Goal: Information Seeking & Learning: Learn about a topic

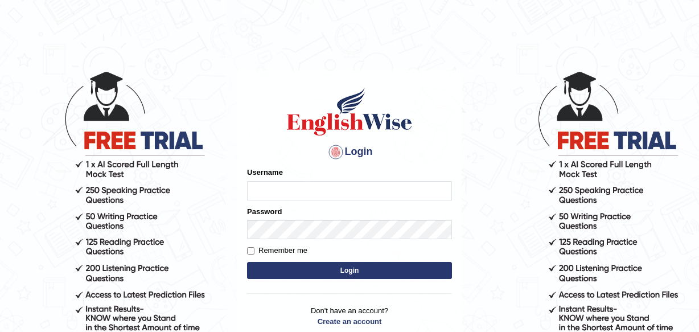
type input "Leena49"
drag, startPoint x: 0, startPoint y: 0, endPoint x: 360, endPoint y: 265, distance: 446.9
click at [360, 265] on button "Login" at bounding box center [349, 270] width 205 height 17
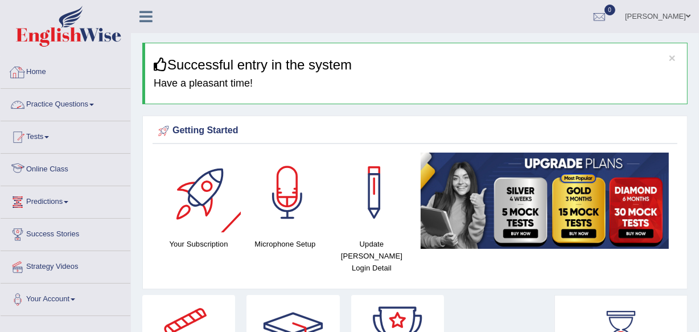
click at [74, 103] on link "Practice Questions" at bounding box center [66, 103] width 130 height 28
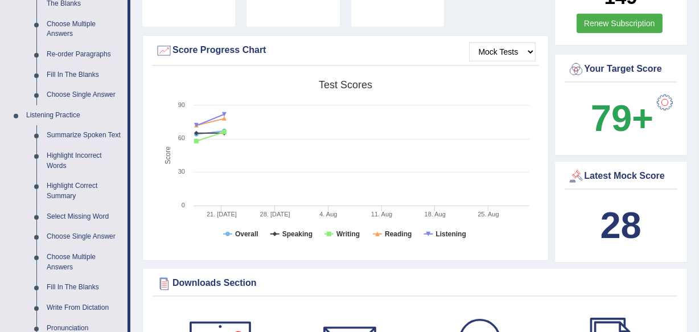
scroll to position [414, 0]
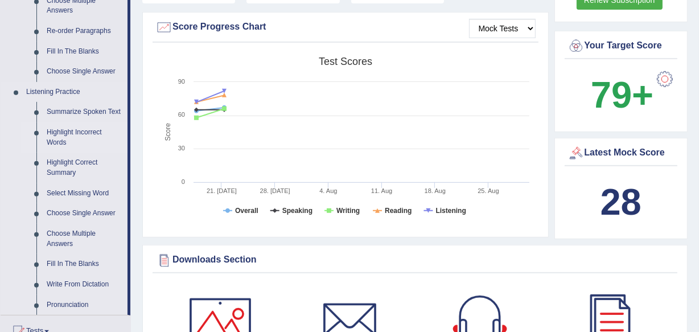
click at [65, 134] on link "Highlight Incorrect Words" at bounding box center [85, 137] width 86 height 30
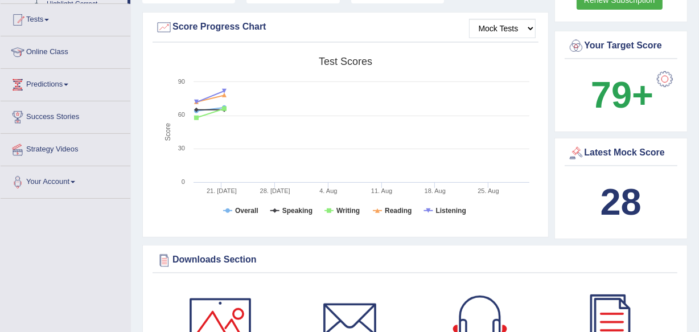
scroll to position [306, 0]
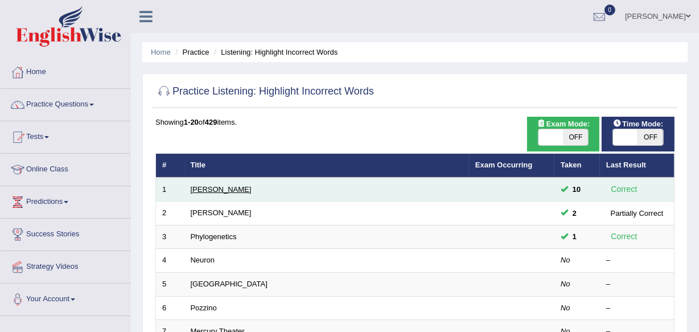
click at [197, 185] on link "[PERSON_NAME]" at bounding box center [221, 189] width 61 height 9
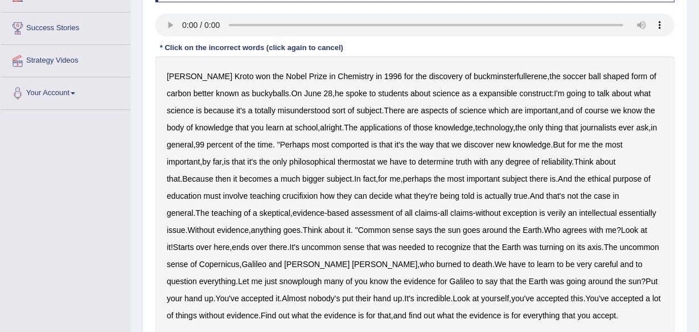
scroll to position [207, 0]
click at [479, 95] on b "expansible" at bounding box center [498, 92] width 38 height 9
click at [349, 147] on b "comported" at bounding box center [350, 143] width 38 height 9
click at [365, 162] on b "thermostat" at bounding box center [357, 161] width 38 height 9
drag, startPoint x: 284, startPoint y: 195, endPoint x: 293, endPoint y: 194, distance: 8.7
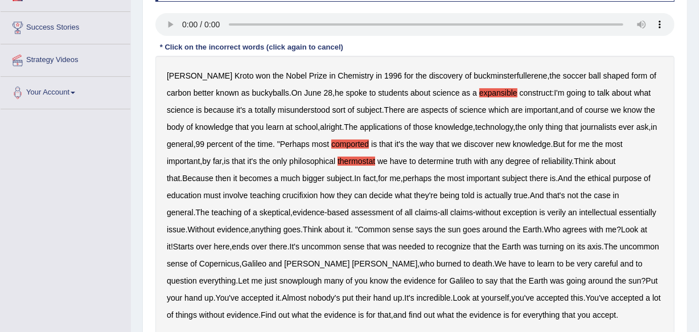
click at [284, 195] on b "crucifixion" at bounding box center [299, 195] width 35 height 9
click at [548, 211] on b "verily" at bounding box center [557, 212] width 19 height 9
click at [619, 214] on b "essentially" at bounding box center [637, 212] width 37 height 9
click at [279, 279] on b "snowplough" at bounding box center [300, 280] width 43 height 9
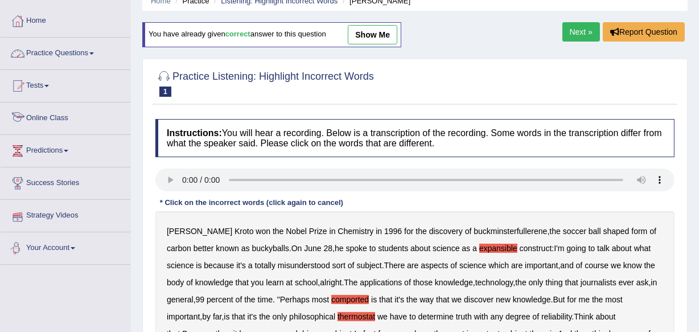
scroll to position [0, 0]
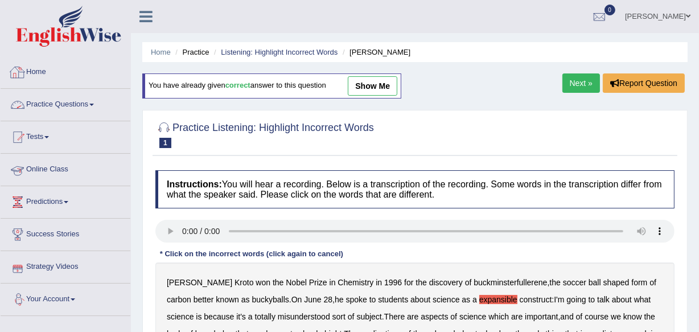
click at [82, 106] on link "Practice Questions" at bounding box center [66, 103] width 130 height 28
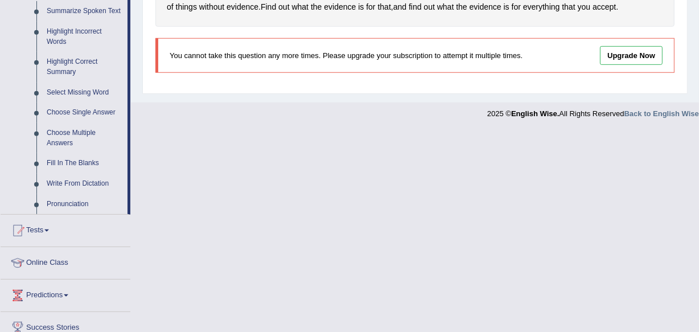
scroll to position [517, 0]
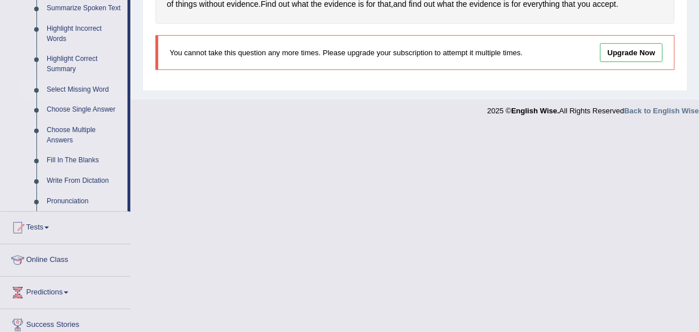
click at [94, 87] on link "Select Missing Word" at bounding box center [85, 90] width 86 height 20
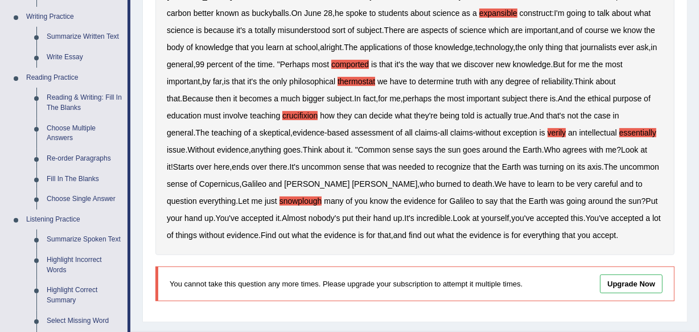
scroll to position [281, 0]
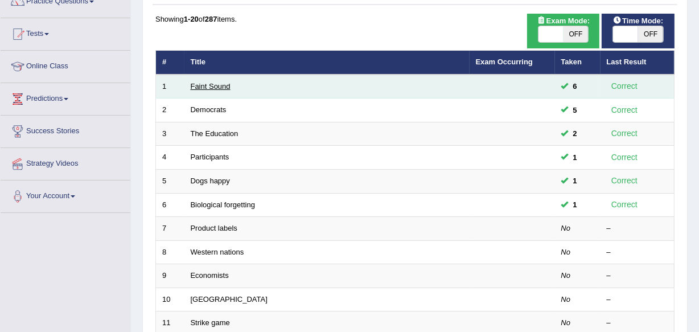
click at [216, 85] on link "Faint Sound" at bounding box center [211, 86] width 40 height 9
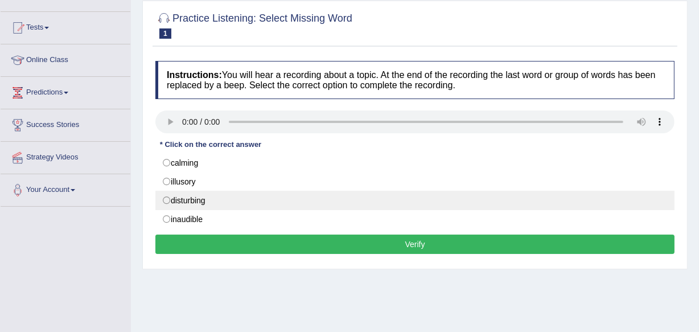
scroll to position [161, 0]
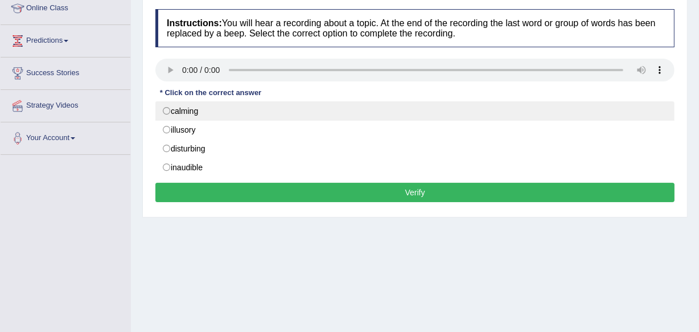
click at [175, 106] on label "calming" at bounding box center [414, 110] width 519 height 19
radio input "true"
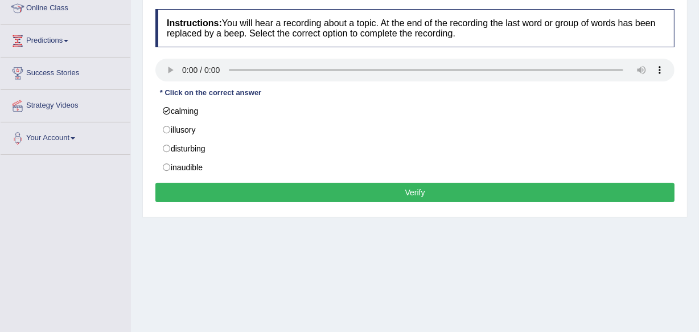
click at [202, 191] on button "Verify" at bounding box center [414, 192] width 519 height 19
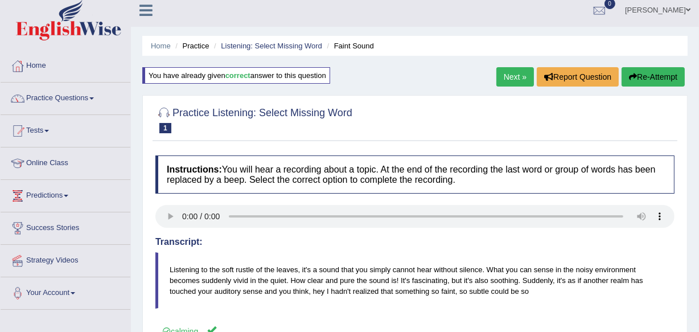
scroll to position [6, 0]
click at [497, 76] on link "Next »" at bounding box center [515, 77] width 38 height 19
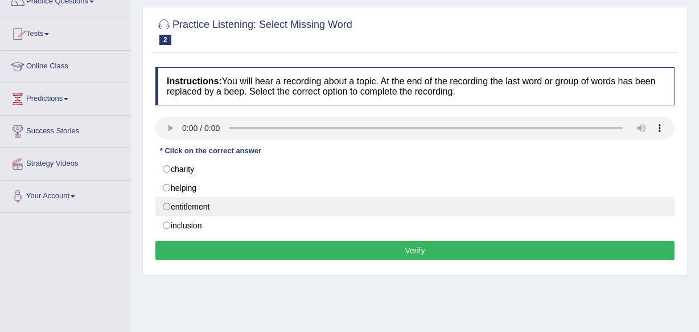
click at [168, 203] on label "entitlement" at bounding box center [414, 206] width 519 height 19
radio input "true"
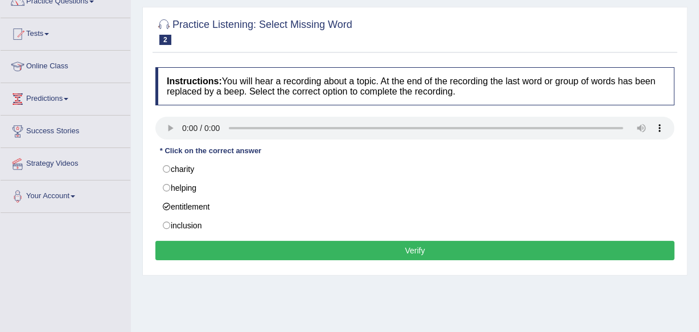
click at [324, 258] on button "Verify" at bounding box center [414, 250] width 519 height 19
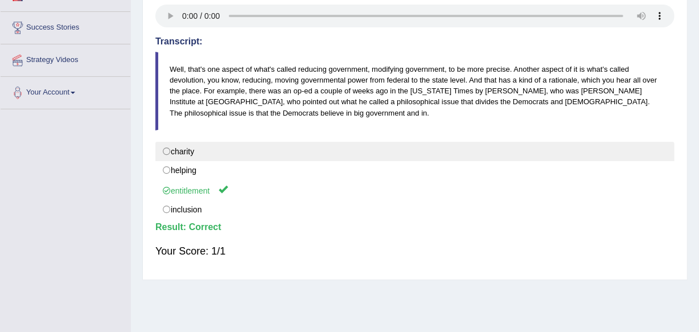
scroll to position [155, 0]
